Goal: Task Accomplishment & Management: Complete application form

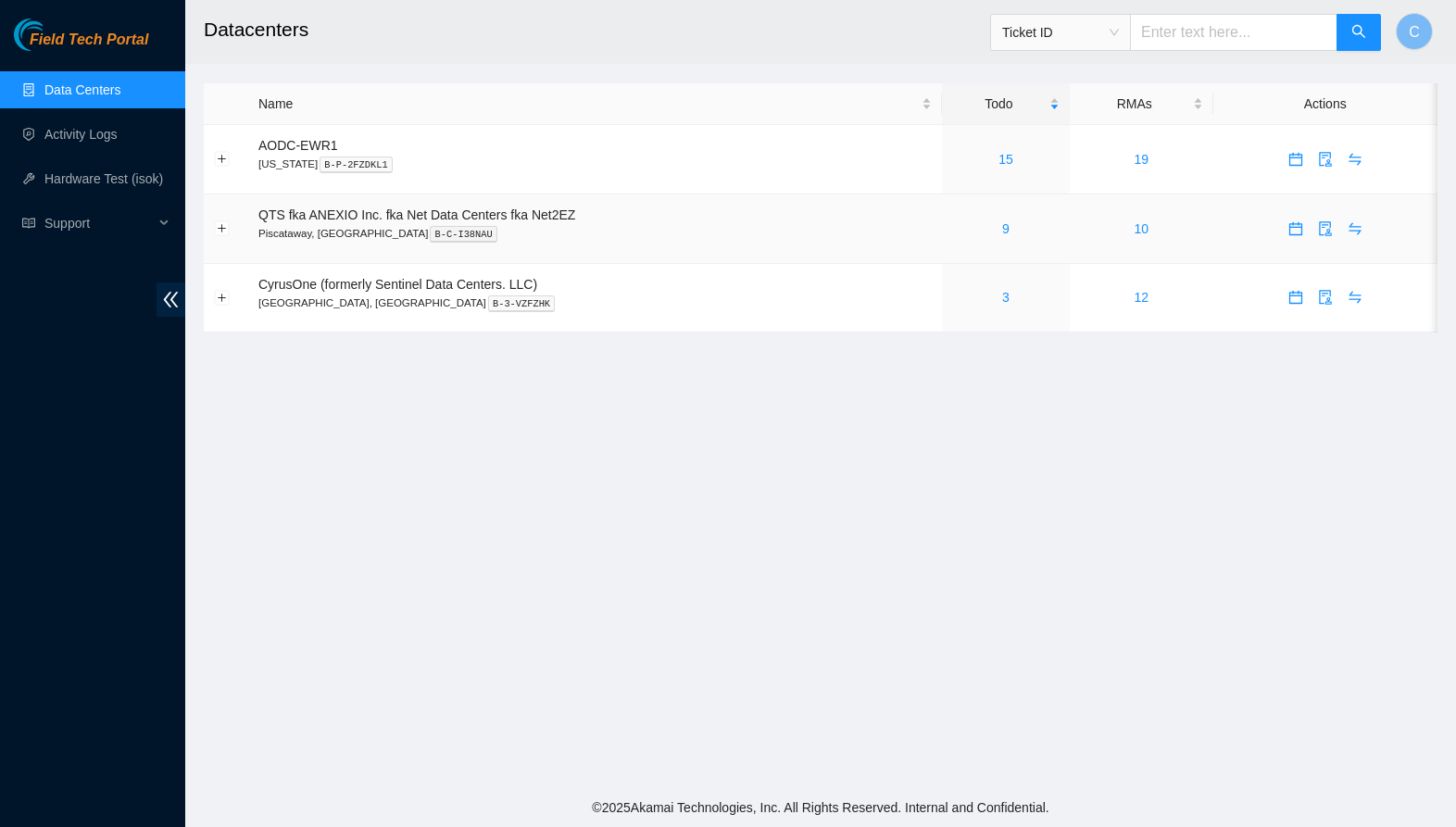
click at [1009, 226] on div "9" at bounding box center [1005, 229] width 107 height 21
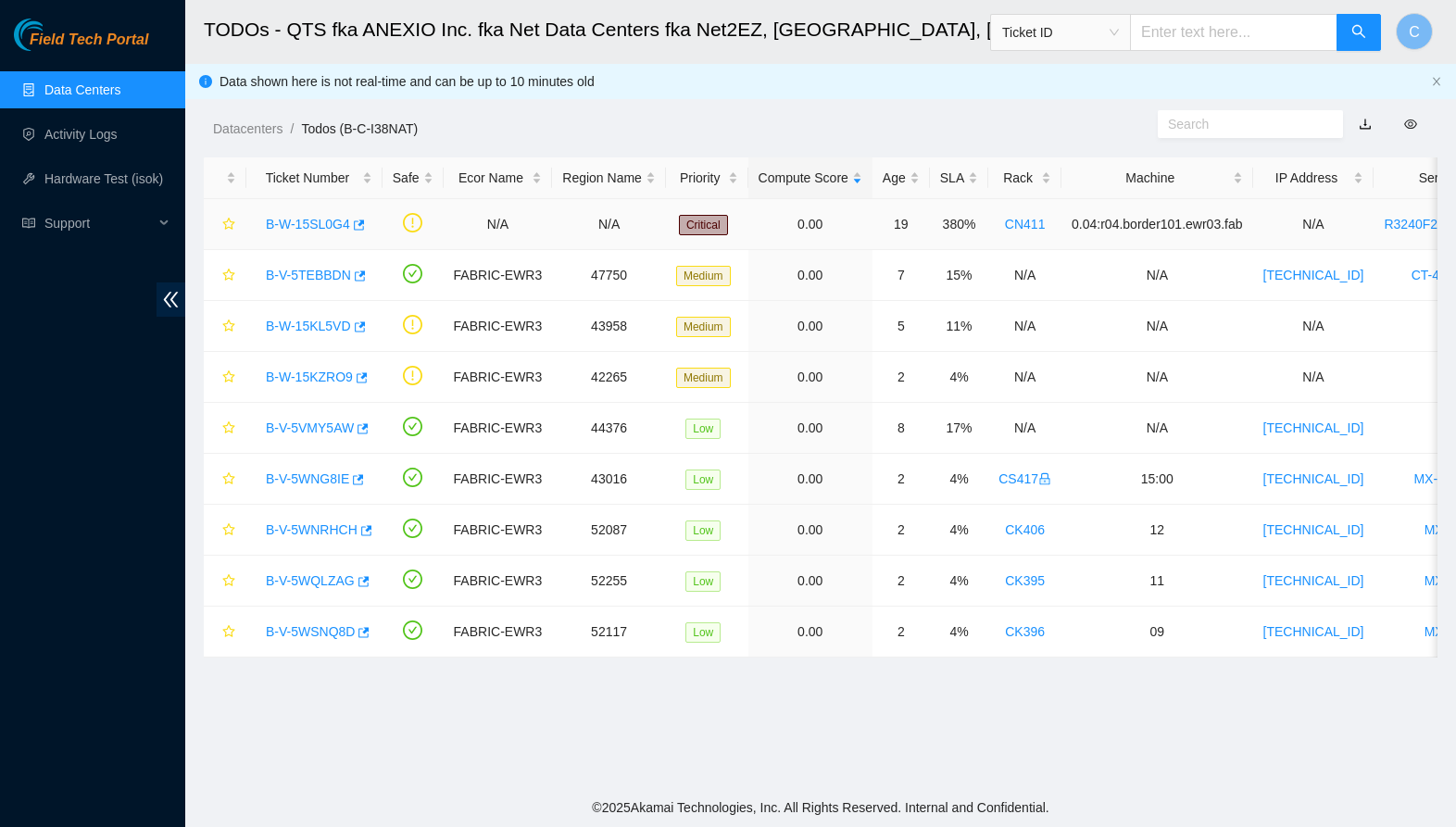
click at [284, 218] on link "B-W-15SL0G4" at bounding box center [308, 224] width 84 height 15
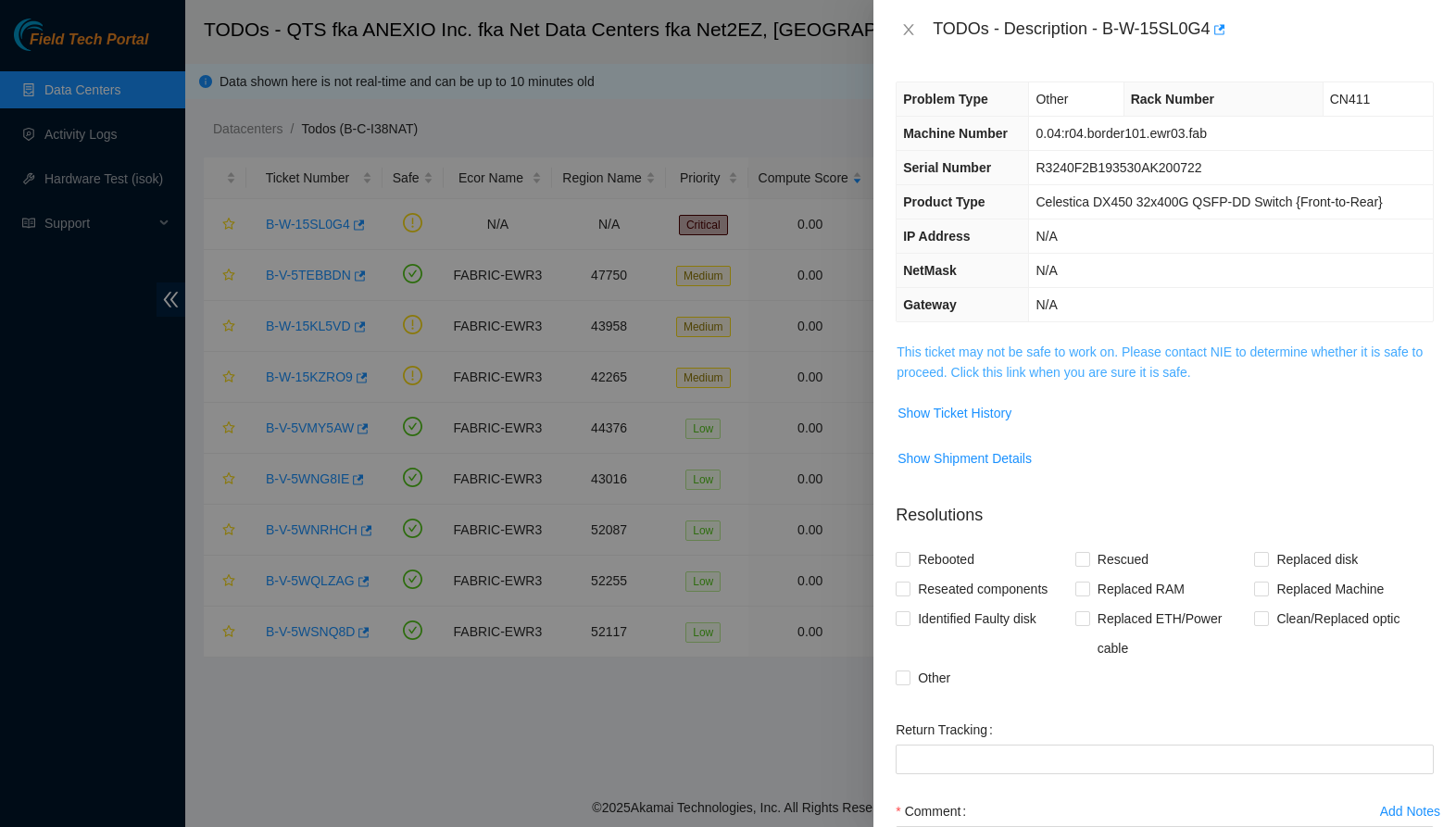
click at [1094, 369] on link "This ticket may not be safe to work on. Please contact NIE to determine whether…" at bounding box center [1160, 362] width 527 height 35
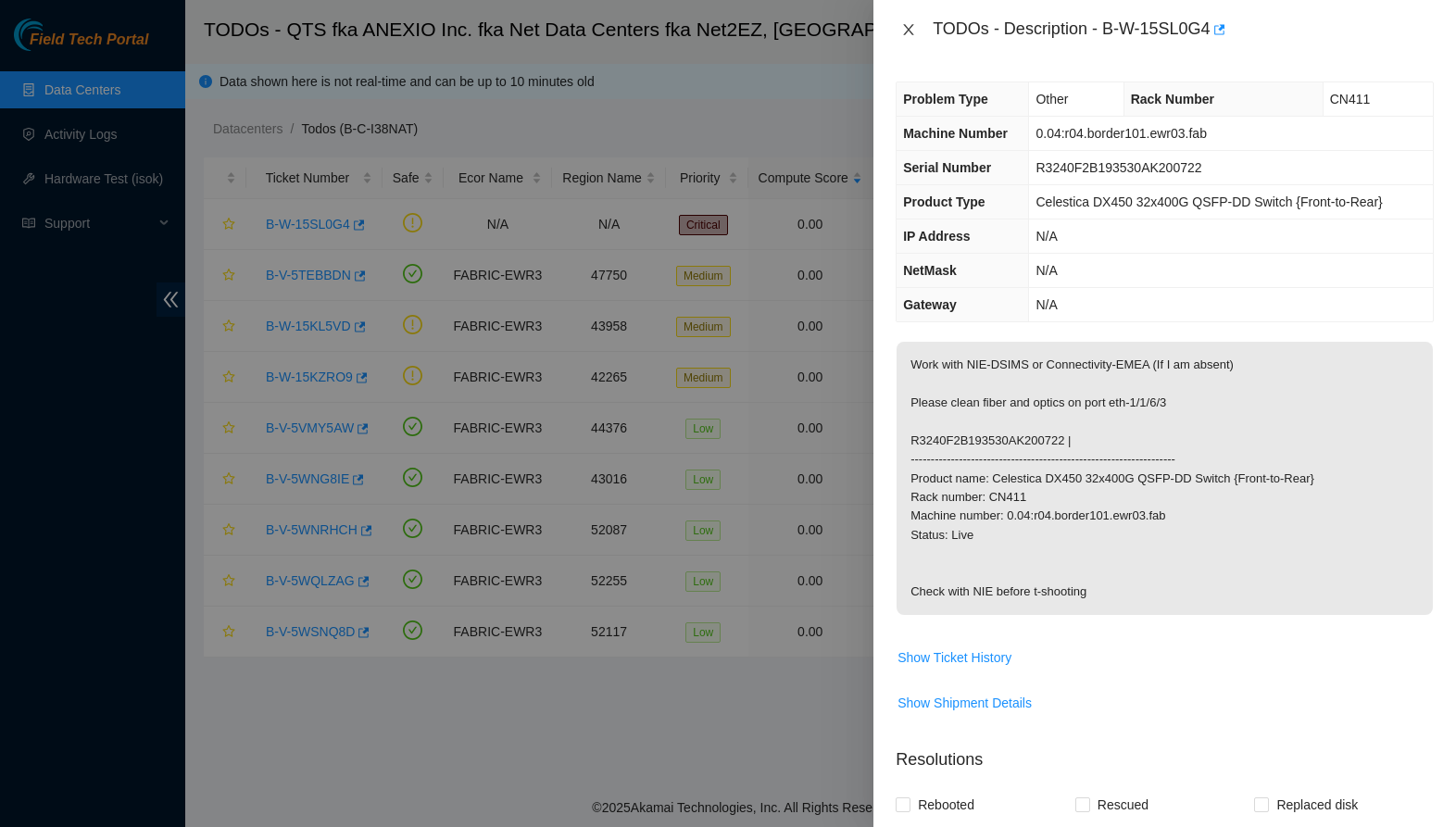
click at [914, 32] on icon "close" at bounding box center [909, 29] width 15 height 15
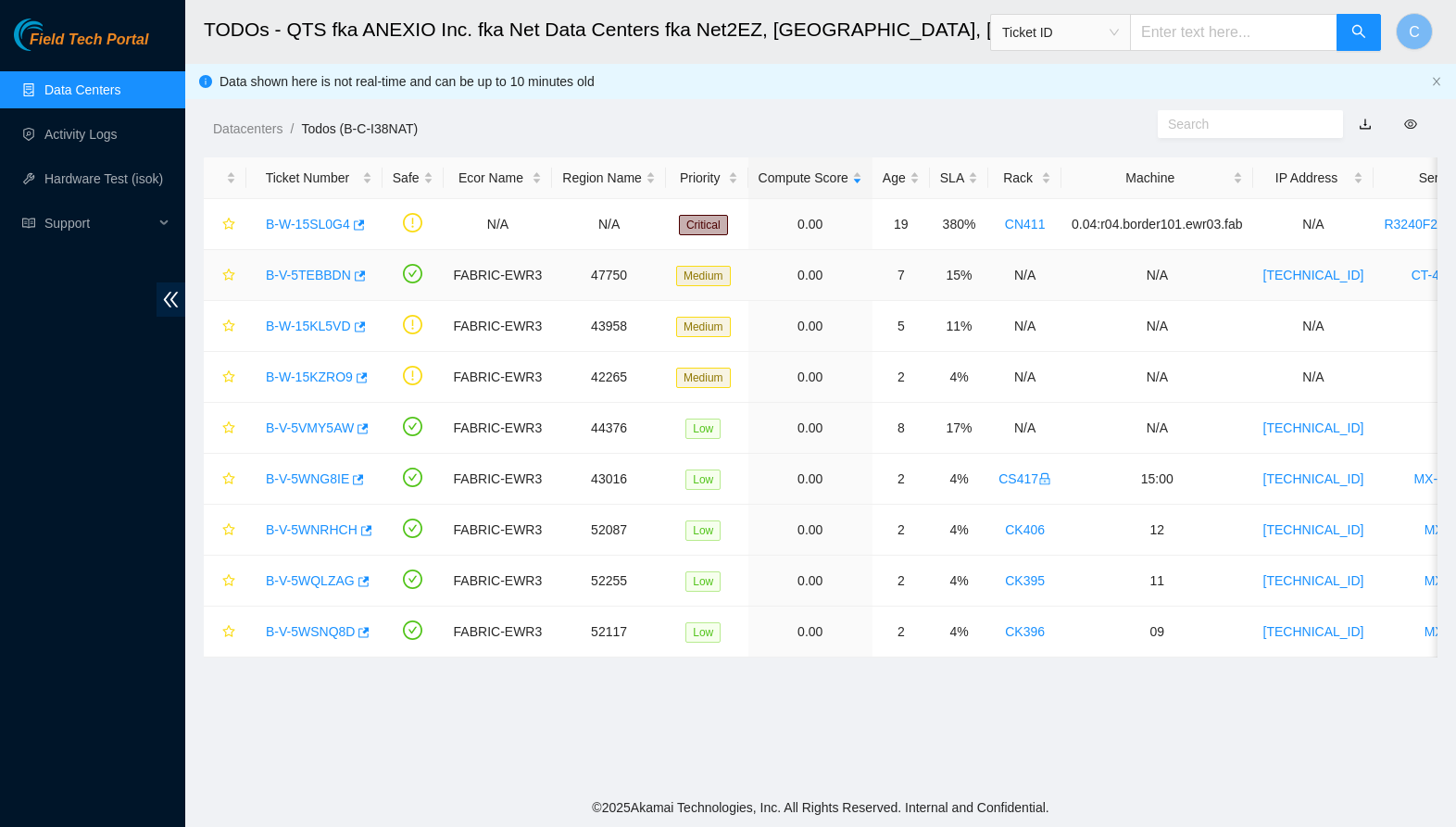
click at [326, 268] on link "B-V-5TEBBDN" at bounding box center [308, 275] width 85 height 15
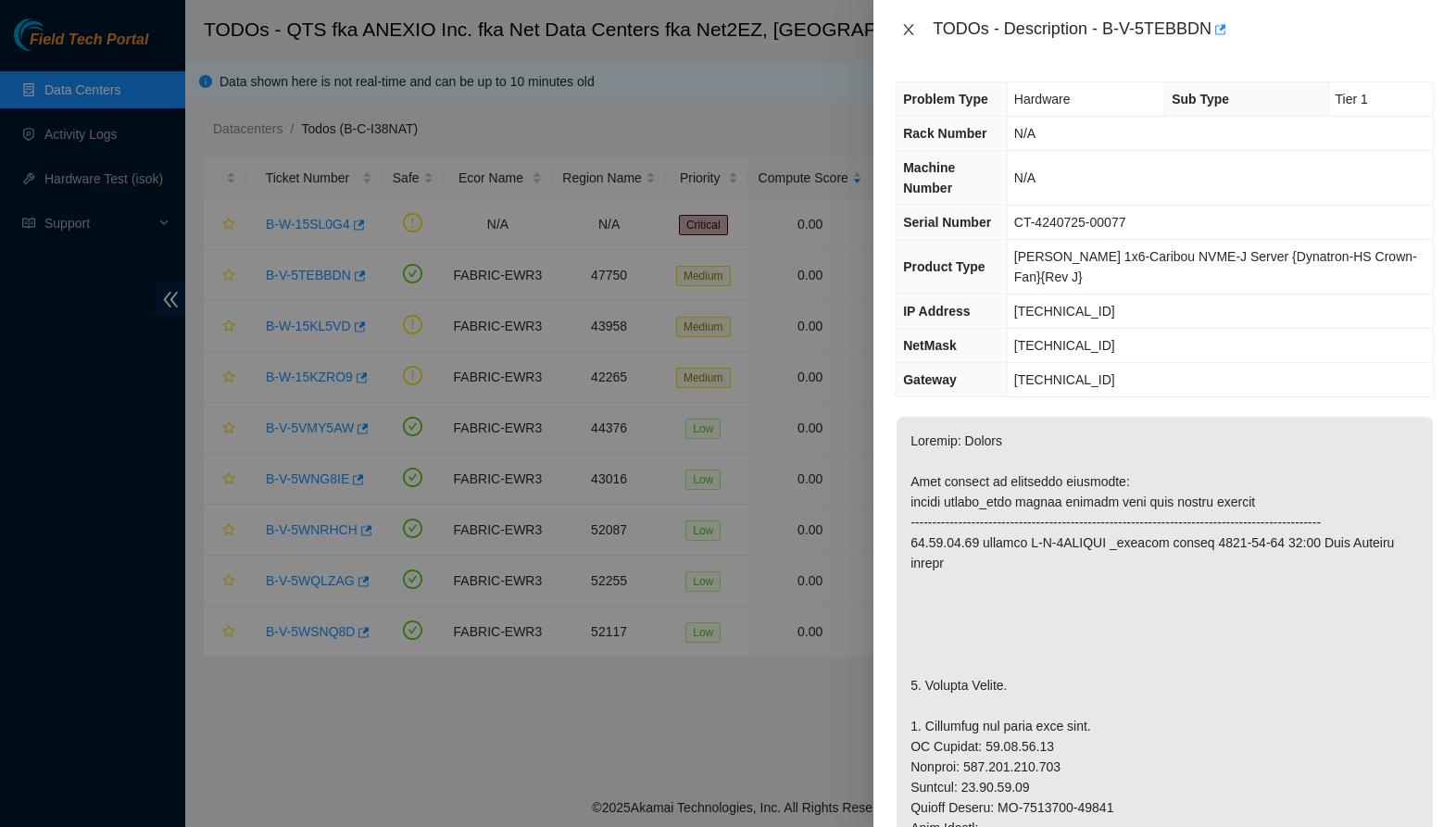
click at [909, 33] on icon "close" at bounding box center [909, 29] width 15 height 15
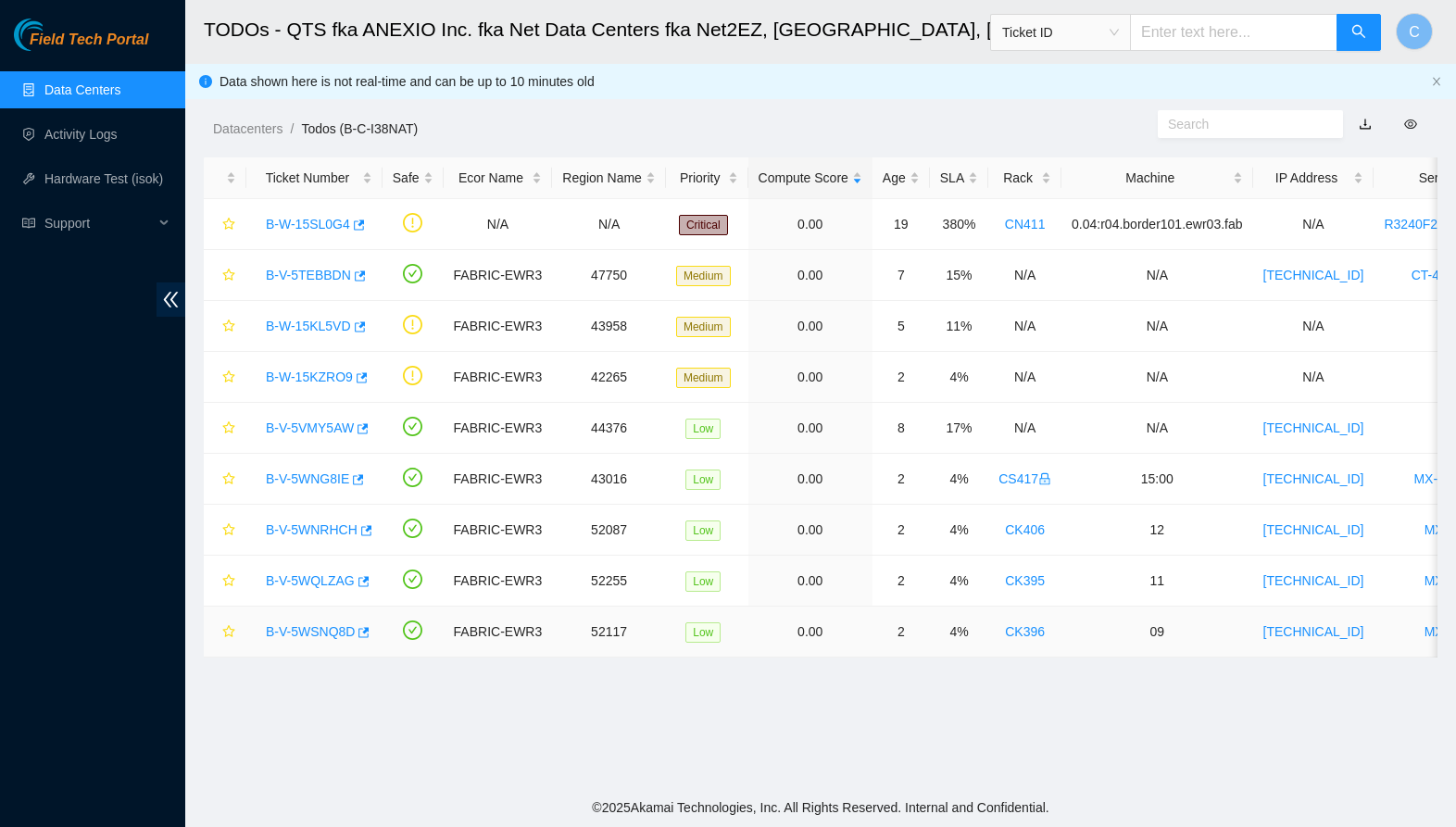
click at [306, 625] on link "B-V-5WSNQ8D" at bounding box center [310, 632] width 89 height 15
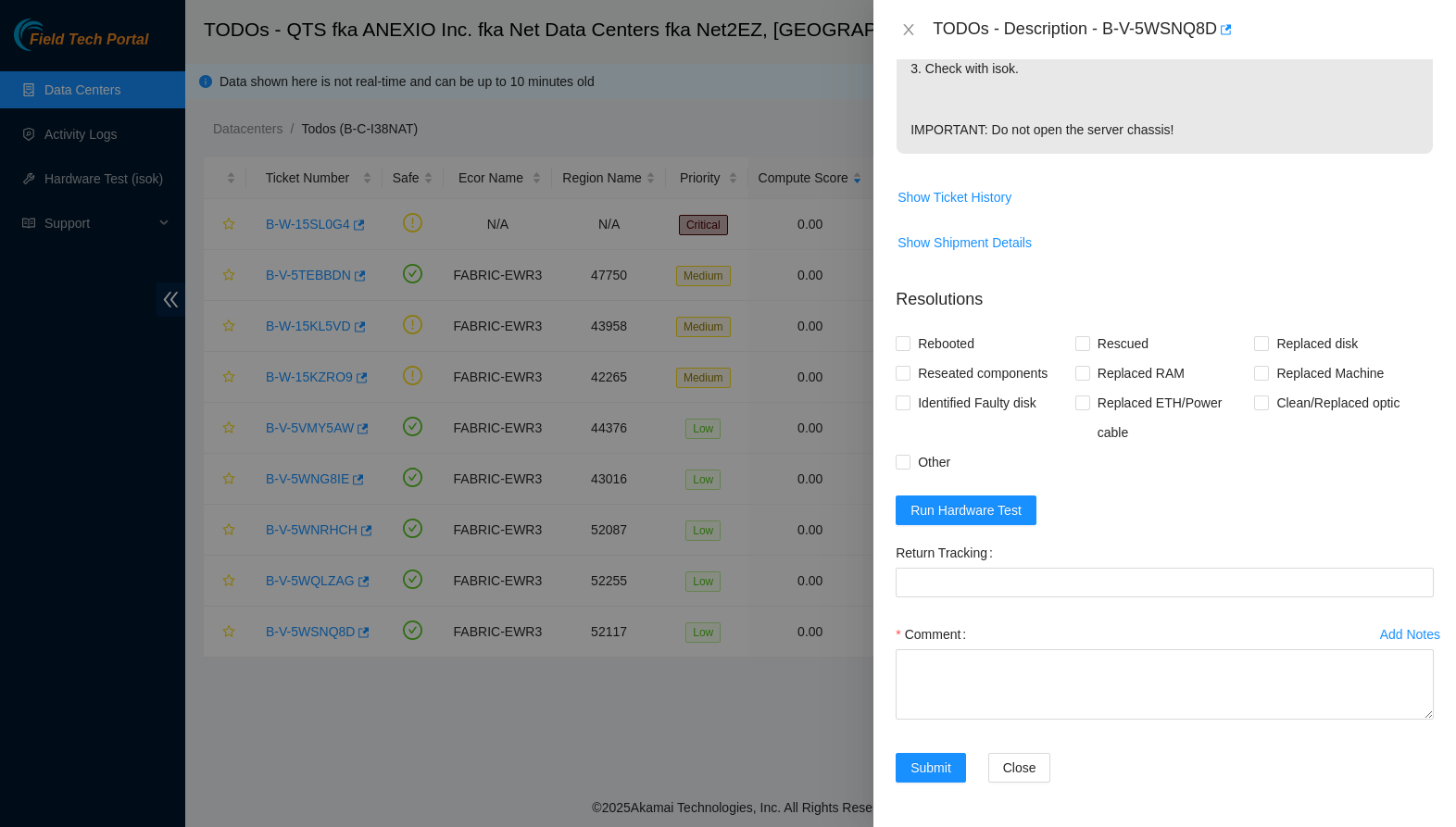
scroll to position [617, 0]
click at [985, 484] on form "Resolutions Rebooted Rescued Replaced disk Reseated components Replaced RAM Rep…" at bounding box center [1165, 538] width 538 height 532
click at [985, 511] on span "Run Hardware Test" at bounding box center [966, 510] width 111 height 21
click at [1125, 344] on span "Rescued" at bounding box center [1123, 344] width 66 height 29
click at [1089, 344] on input "Rescued" at bounding box center [1082, 342] width 13 height 13
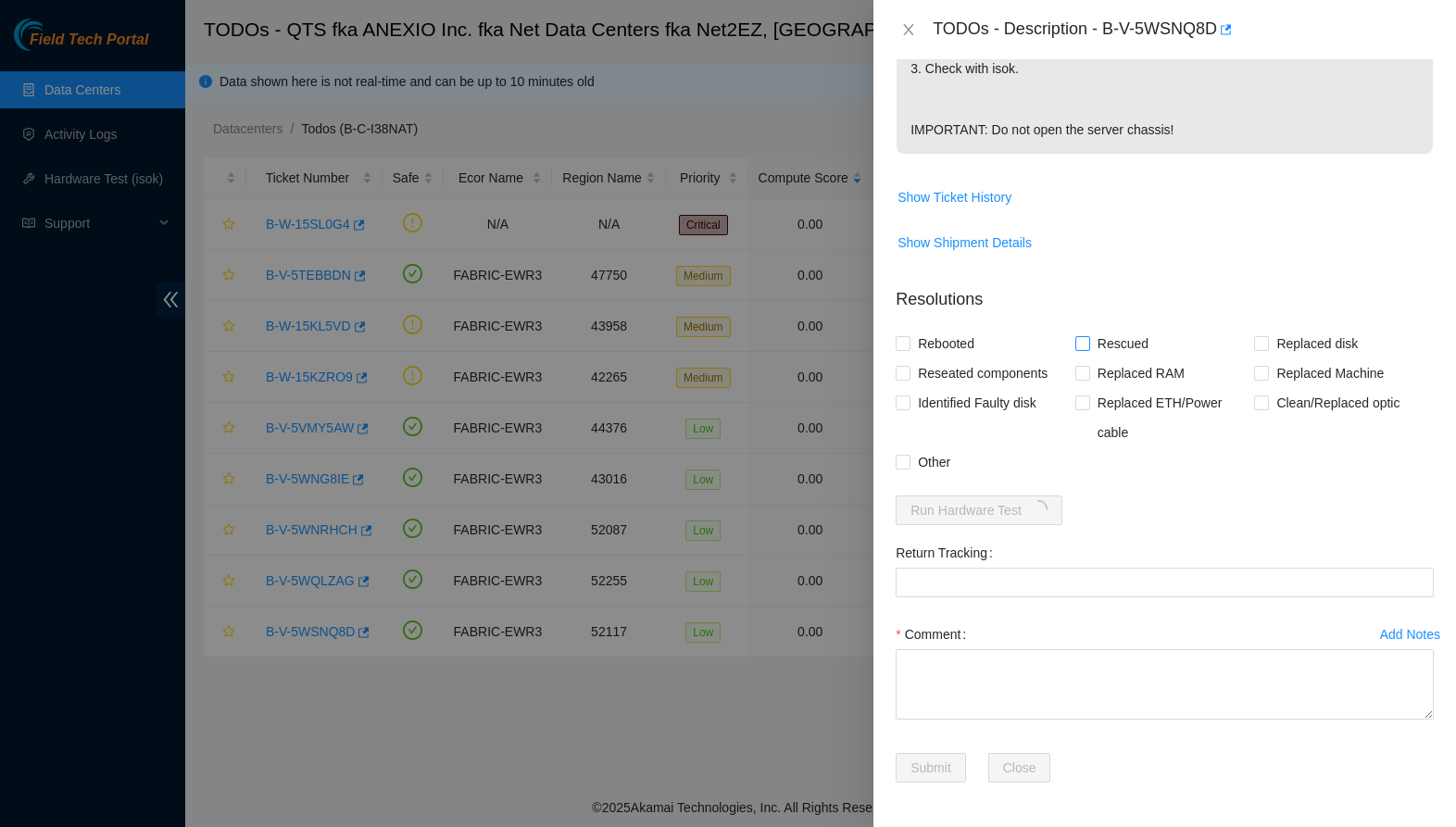
checkbox input "true"
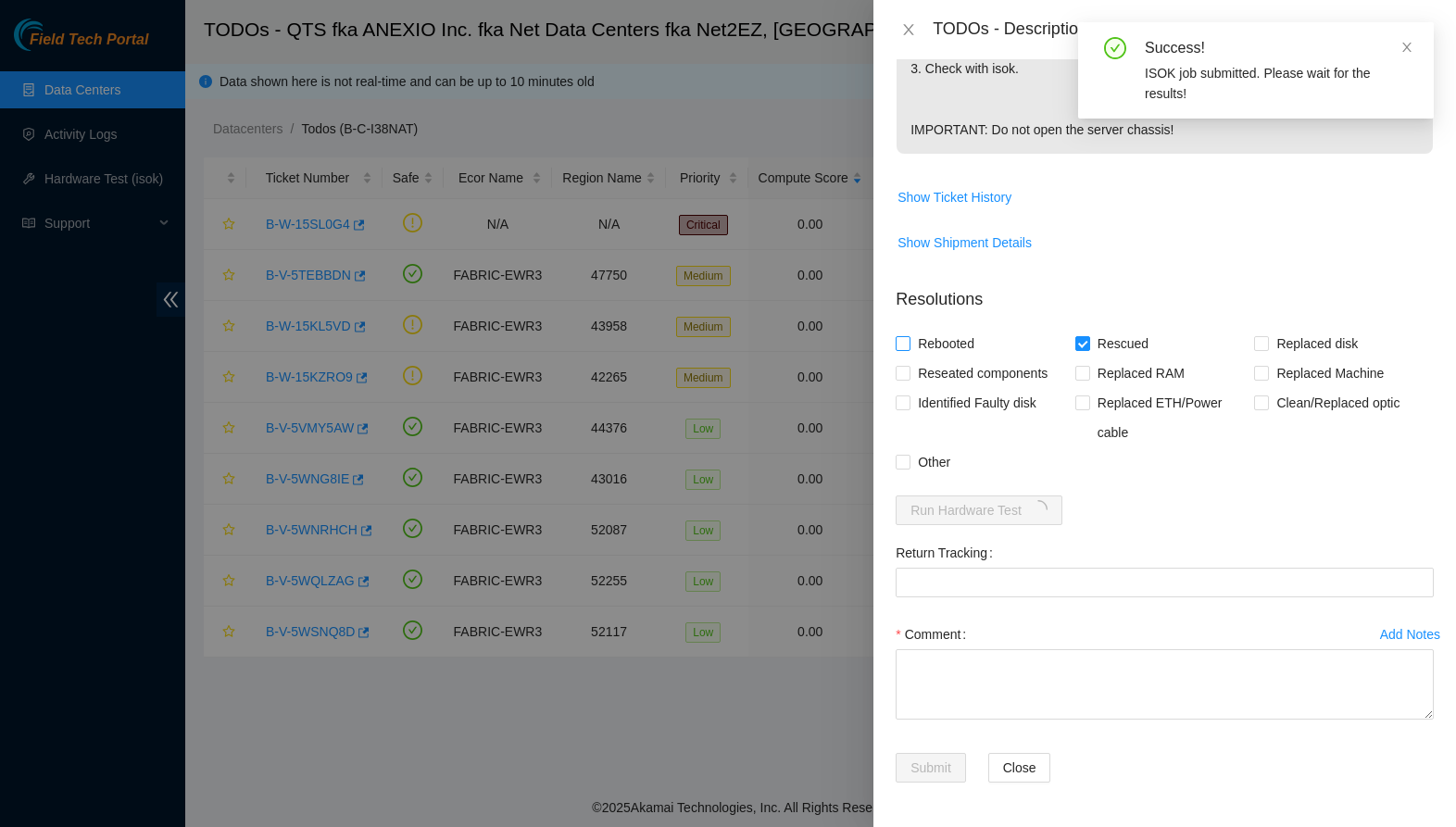
click at [962, 343] on span "Rebooted" at bounding box center [946, 344] width 72 height 29
click at [909, 343] on input "Rebooted" at bounding box center [902, 342] width 13 height 13
checkbox input "true"
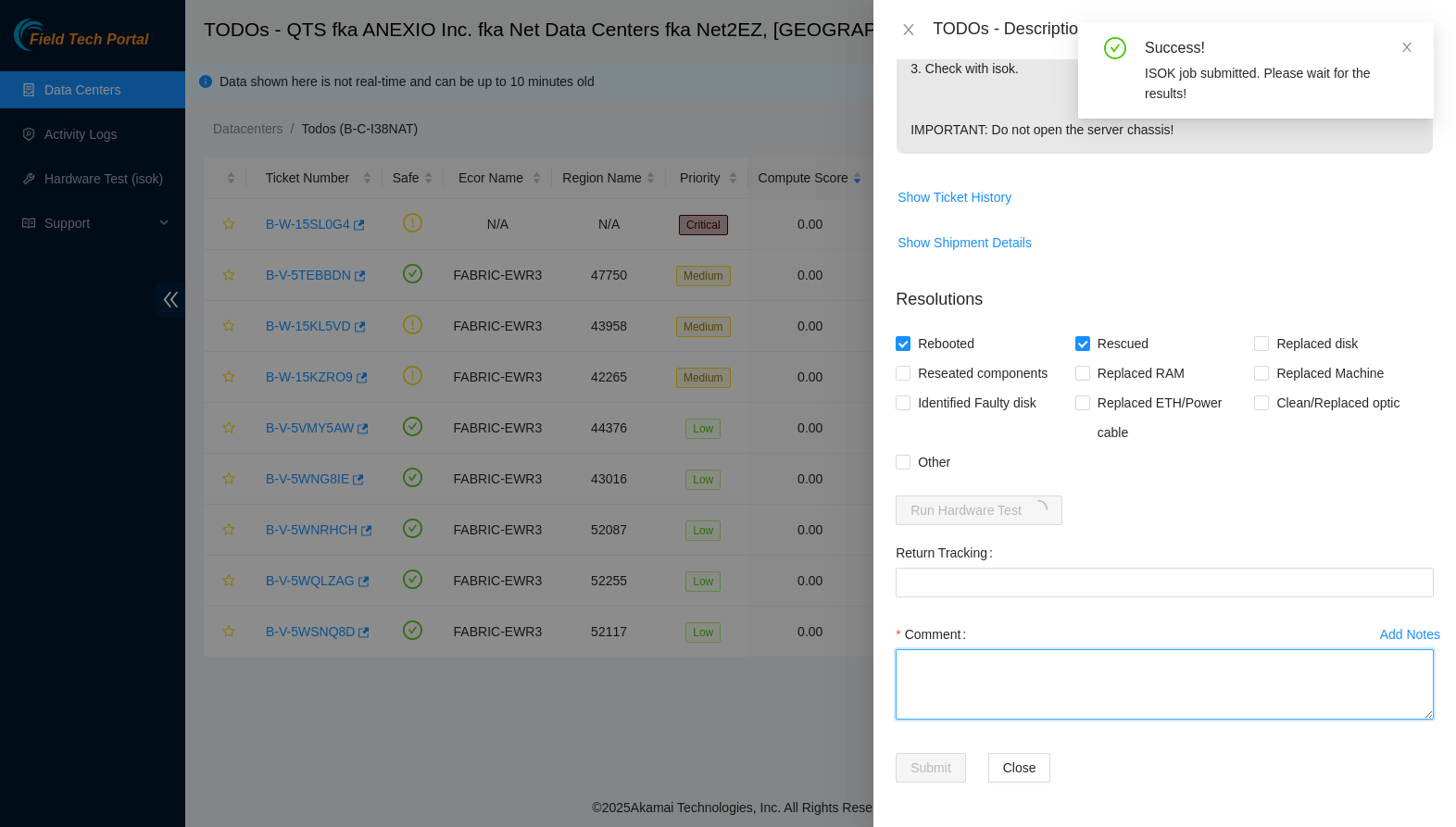
click at [947, 710] on textarea "Comment" at bounding box center [1165, 685] width 538 height 71
paste textarea "Safely powered down for ten minutes. Let power drain -Rescued and rebooted. -Co…"
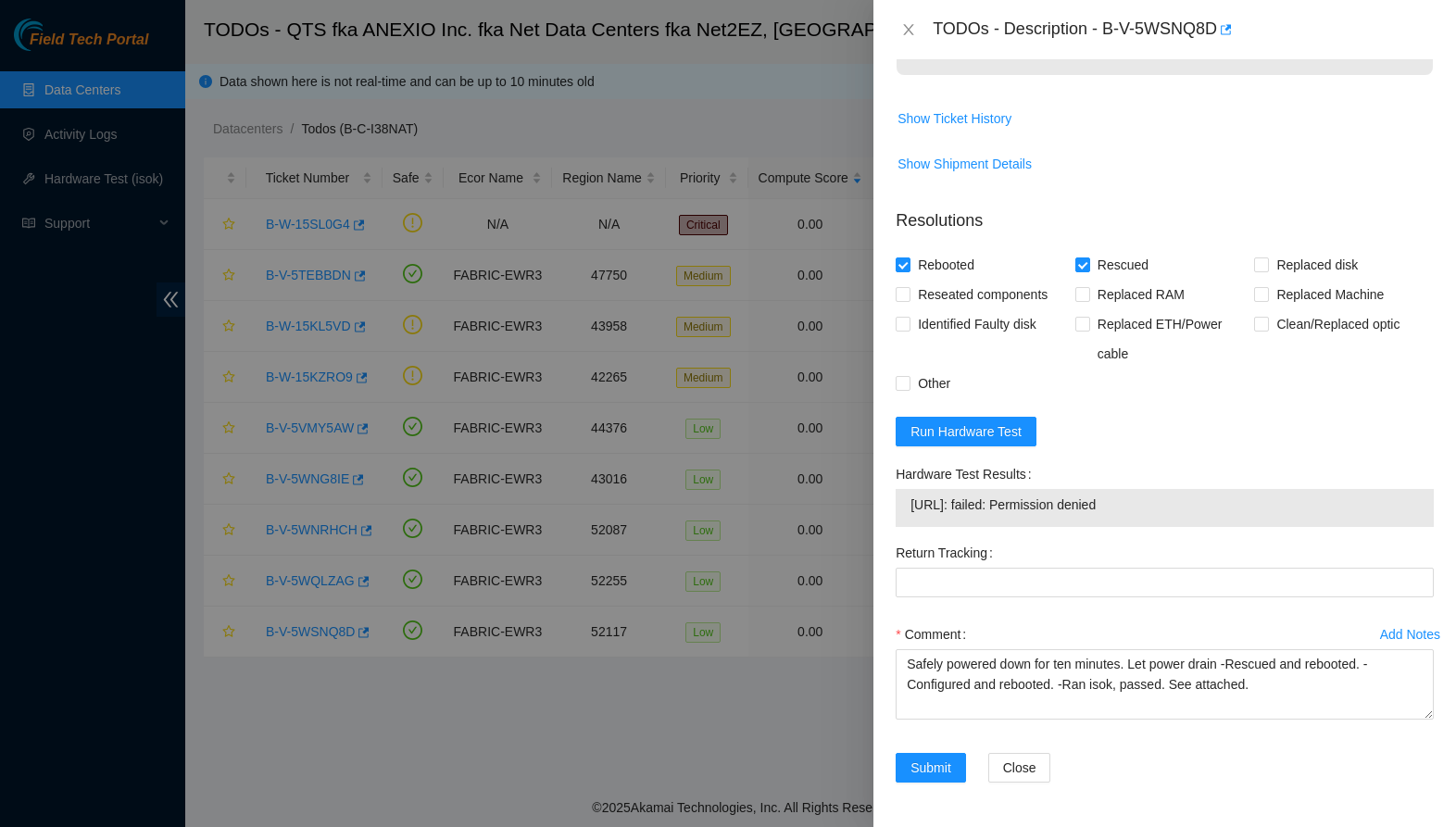
scroll to position [695, 0]
click at [1146, 689] on textarea "Safely powered down for ten minutes. Let power drain -Rescued and rebooted. -Co…" at bounding box center [1165, 685] width 538 height 71
click at [1276, 691] on textarea "Safely powered down for ten minutes. Let power drain -Rescued and rebooted. -Co…" at bounding box center [1165, 685] width 538 height 71
click at [1236, 665] on textarea "Safely powered down for ten minutes. Let power drain -Rescued and rebooted. -Co…" at bounding box center [1165, 685] width 538 height 71
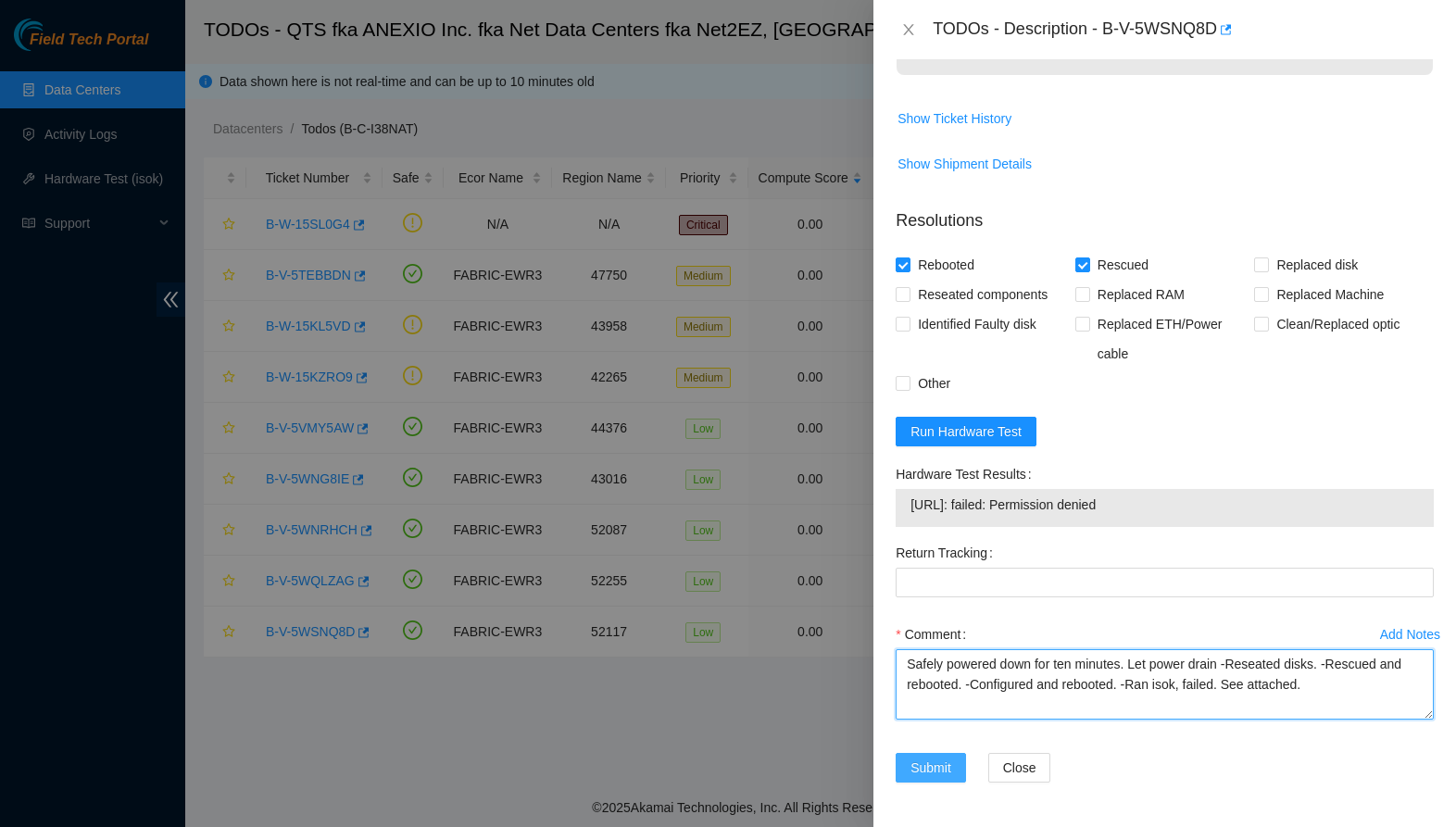
type textarea "Safely powered down for ten minutes. Let power drain -Reseated disks. -Rescued …"
click at [930, 773] on span "Submit" at bounding box center [930, 767] width 40 height 21
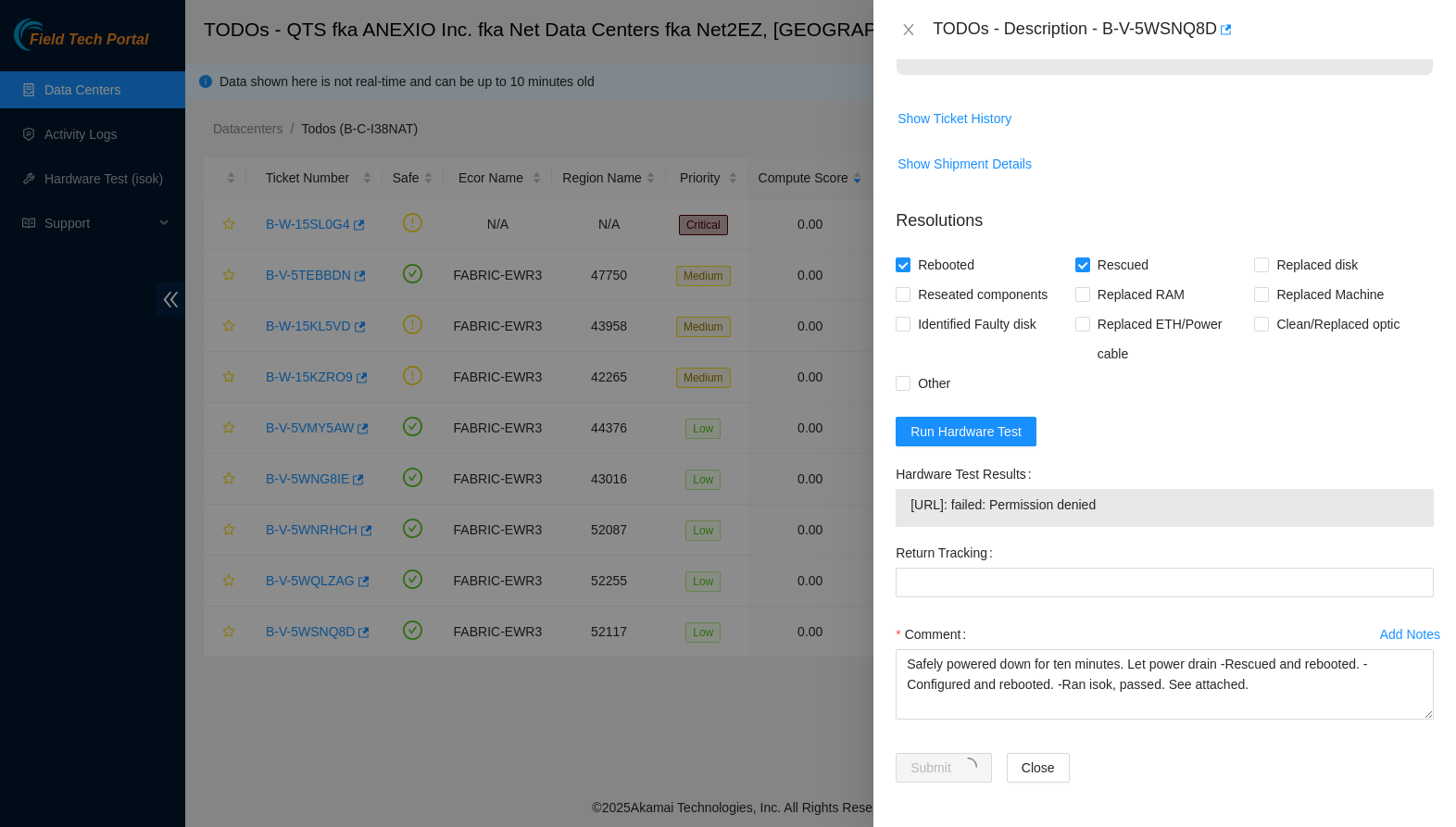
scroll to position [177, 0]
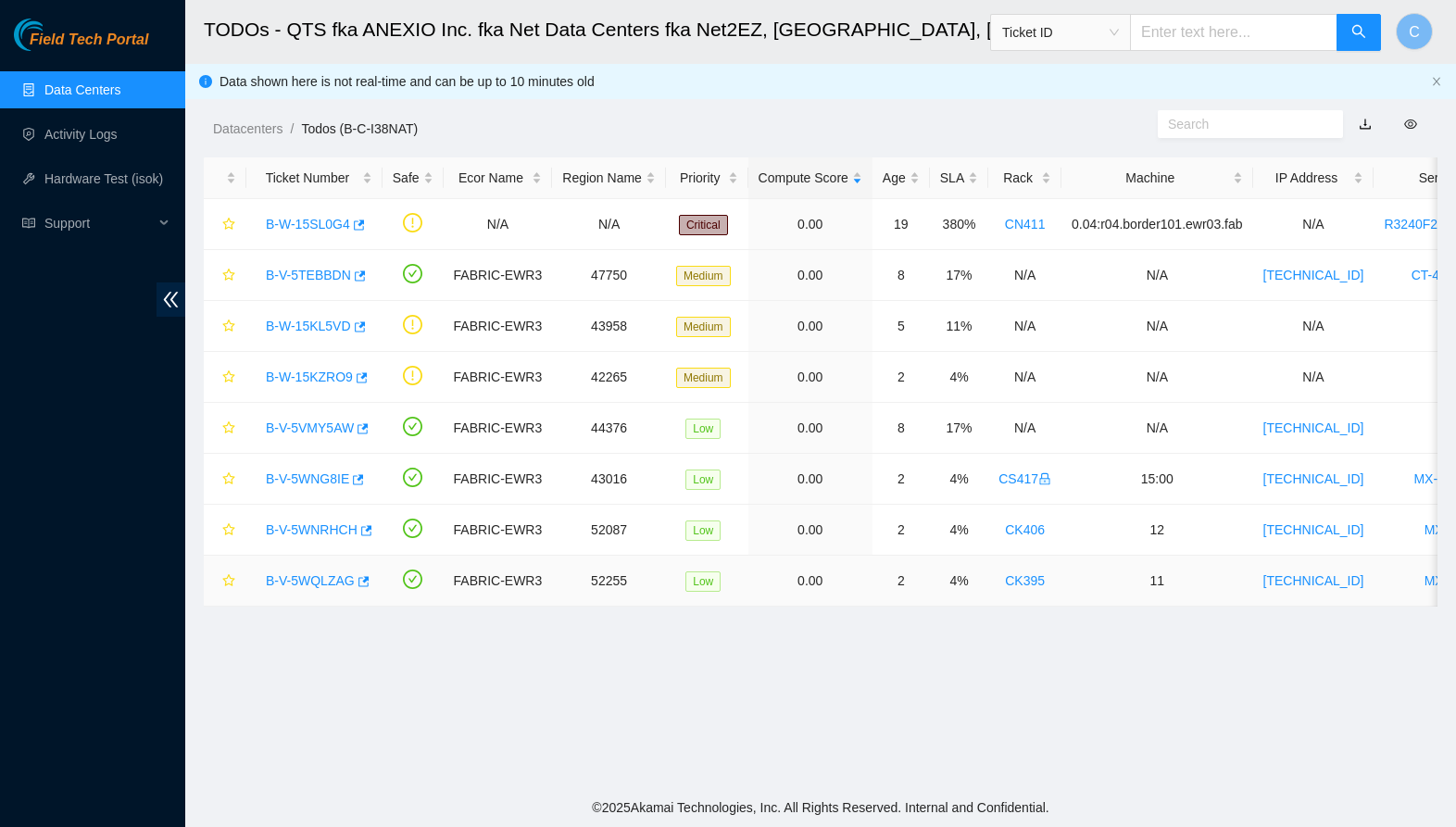
click at [325, 578] on link "B-V-5WQLZAG" at bounding box center [310, 580] width 89 height 15
